Goal: Information Seeking & Learning: Learn about a topic

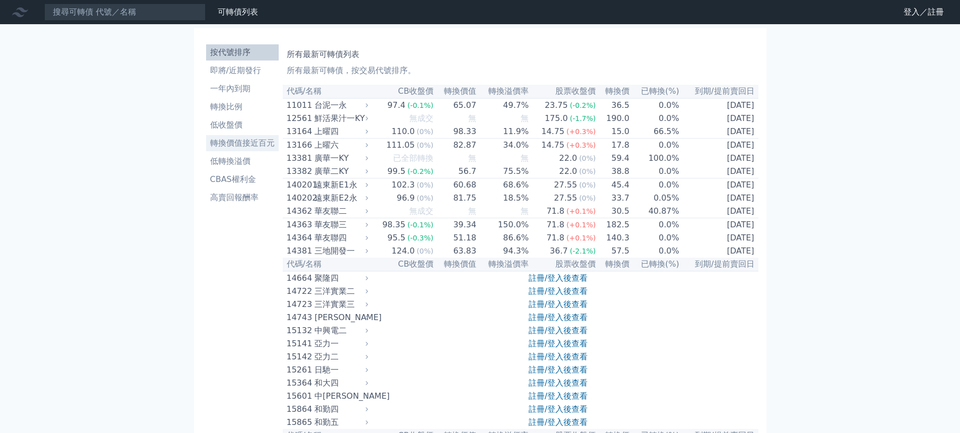
click at [236, 145] on li "轉換價值接近百元" at bounding box center [242, 143] width 73 height 12
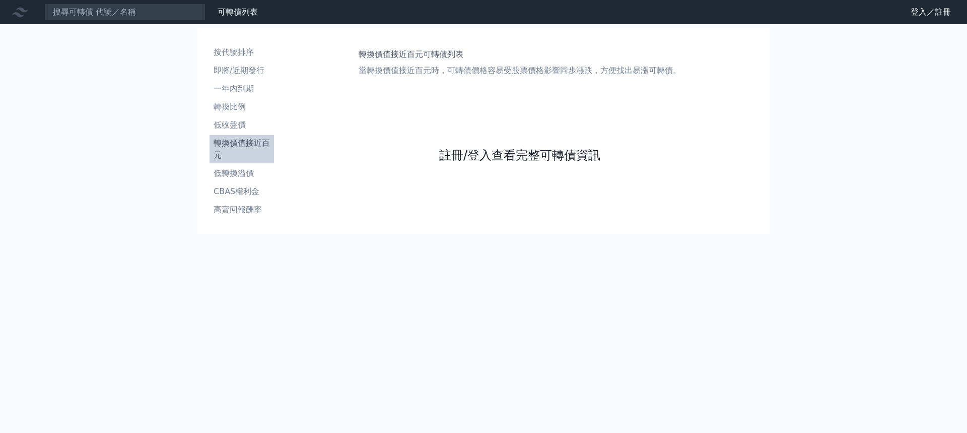
click at [505, 155] on link "註冊/登入查看完整可轉債資訊" at bounding box center [519, 155] width 161 height 16
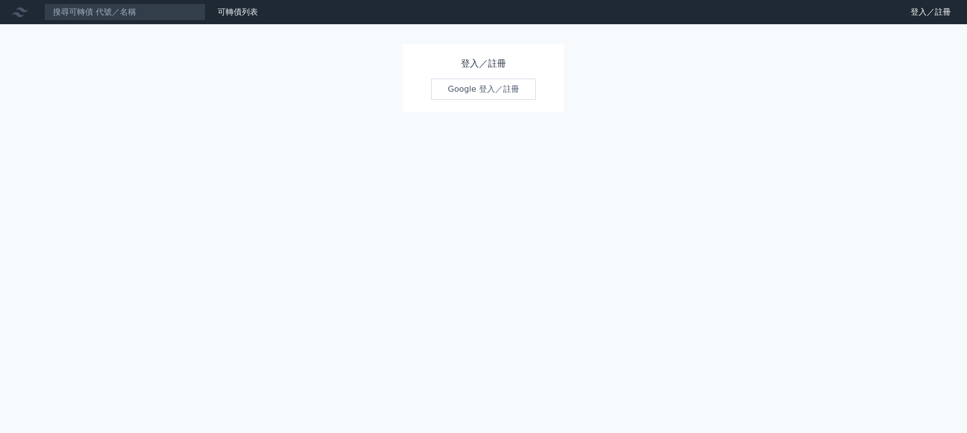
click at [499, 94] on link "Google 登入／註冊" at bounding box center [483, 89] width 105 height 21
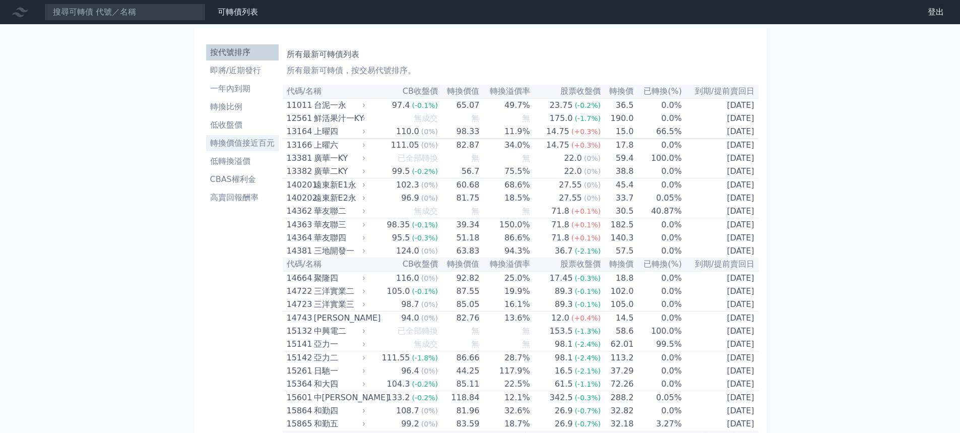
click at [240, 145] on li "轉換價值接近百元" at bounding box center [242, 143] width 73 height 12
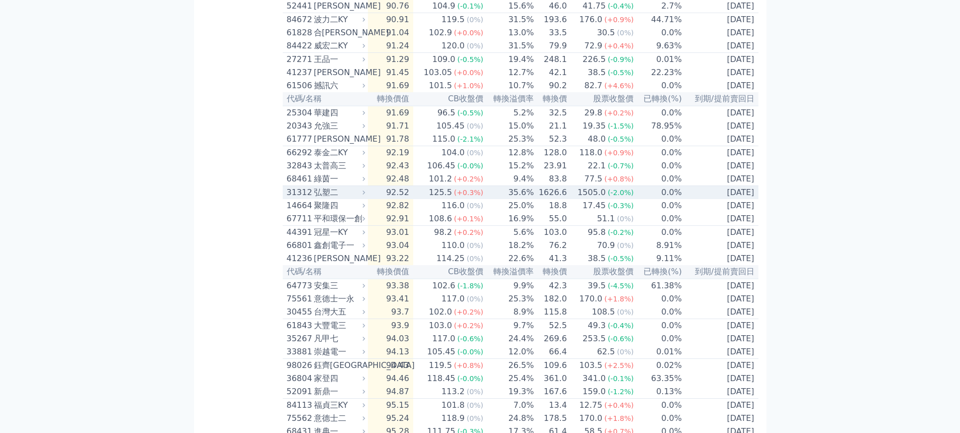
scroll to position [907, 0]
